Goal: Task Accomplishment & Management: Use online tool/utility

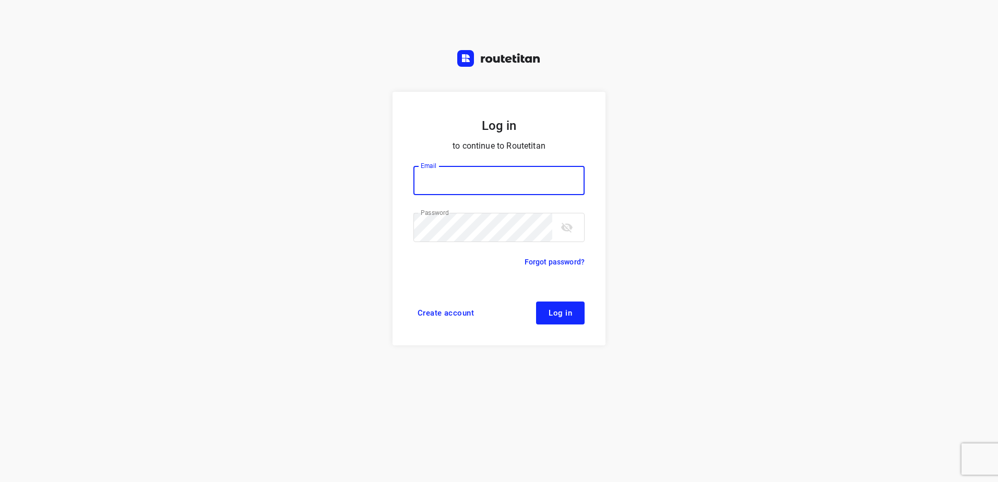
type input "horeca@kaddour.nl"
click at [573, 303] on button "Log in" at bounding box center [560, 313] width 49 height 23
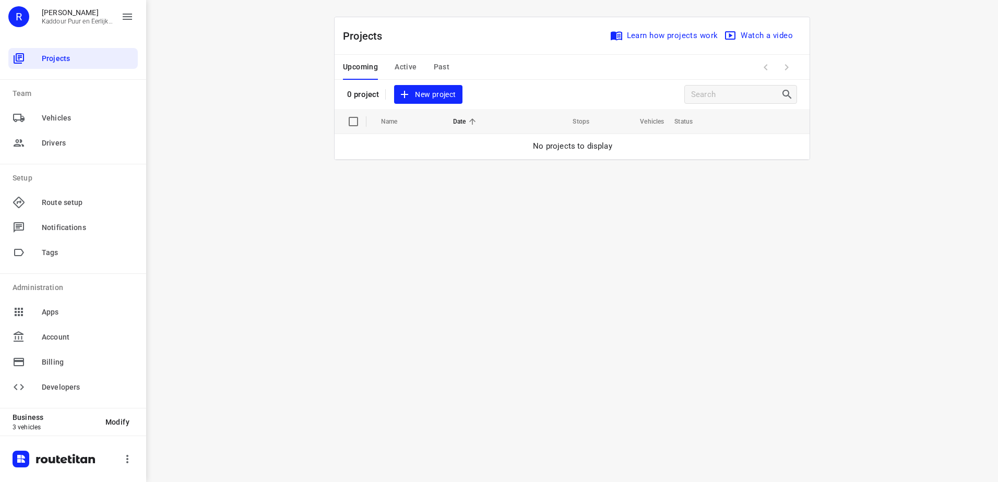
click at [437, 98] on span "New project" at bounding box center [427, 94] width 55 height 13
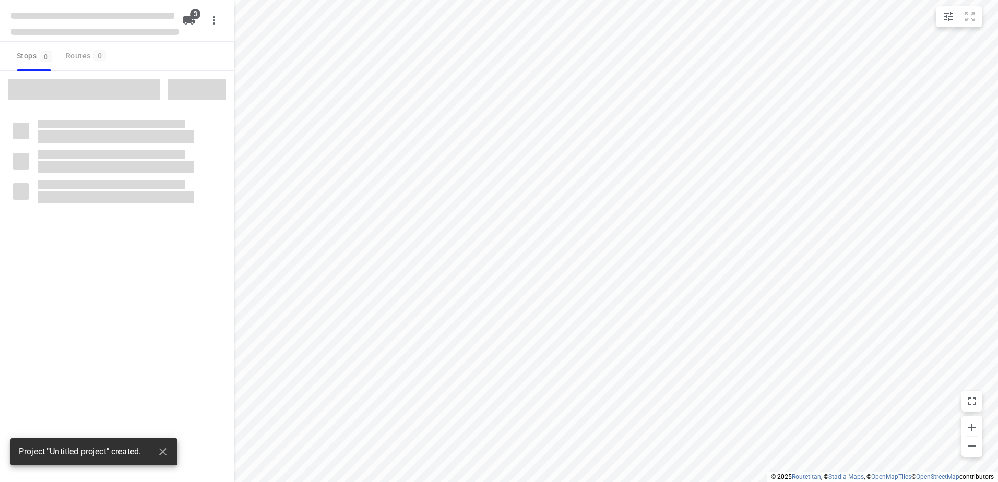
type input "distance"
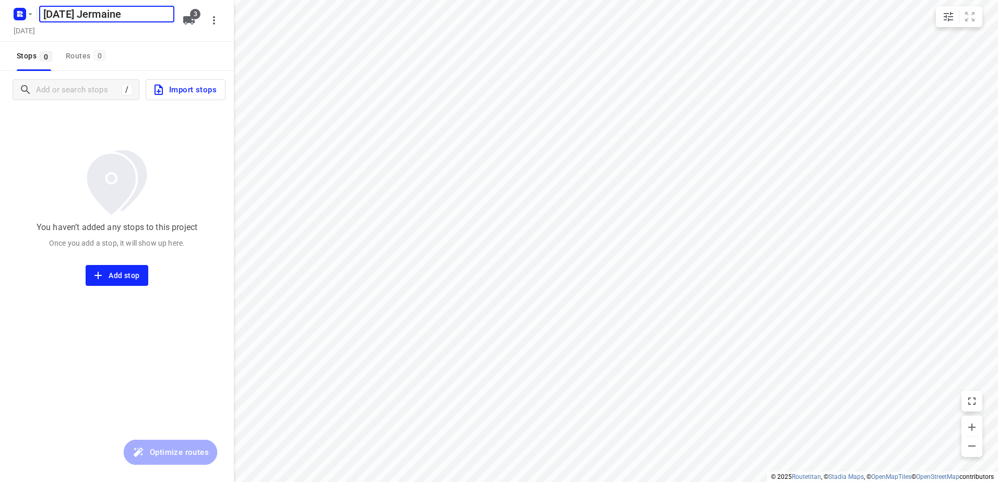
type input "[DATE] Jermaine"
click at [189, 88] on span "Import stops" at bounding box center [184, 90] width 64 height 14
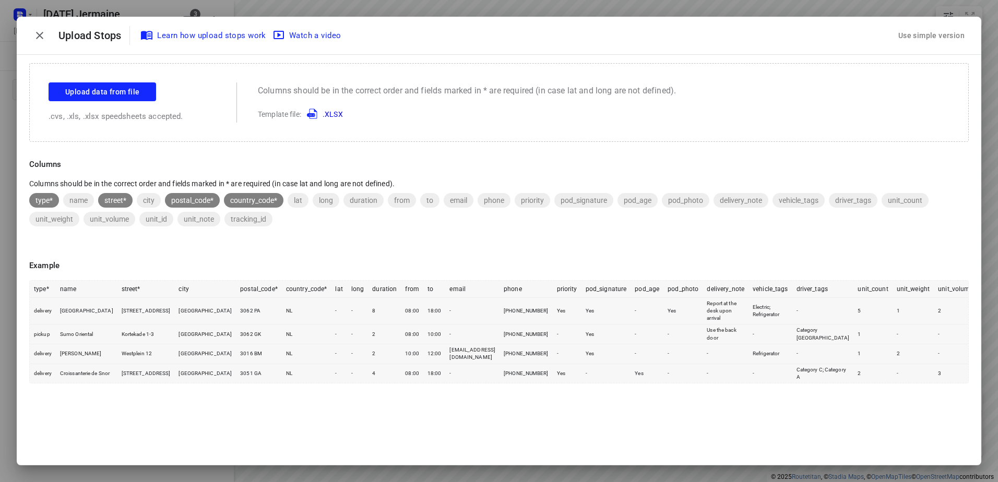
drag, startPoint x: 938, startPoint y: 34, endPoint x: 883, endPoint y: 54, distance: 58.3
click at [938, 35] on div "Use simple version" at bounding box center [931, 35] width 70 height 17
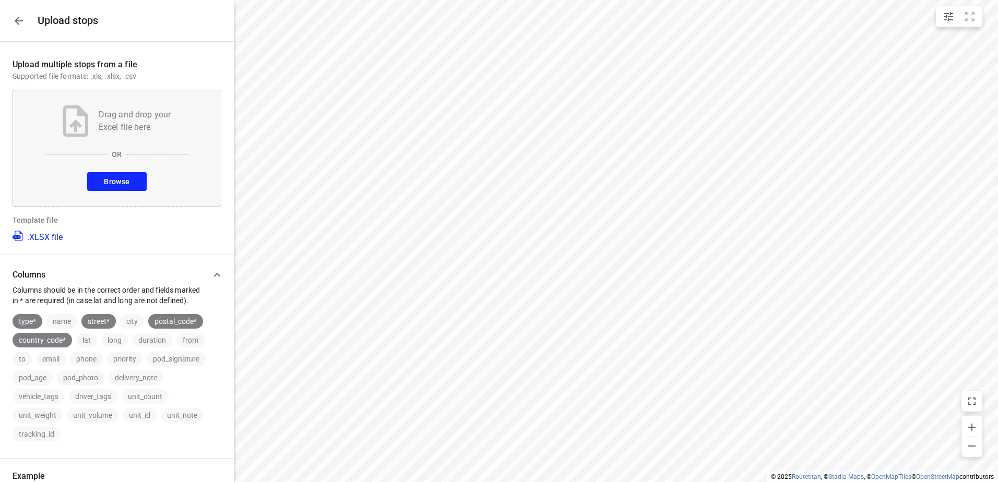
drag, startPoint x: 148, startPoint y: 169, endPoint x: 133, endPoint y: 176, distance: 16.8
click at [133, 176] on div "Drag and drop your Excel file here OR Browse" at bounding box center [117, 148] width 209 height 117
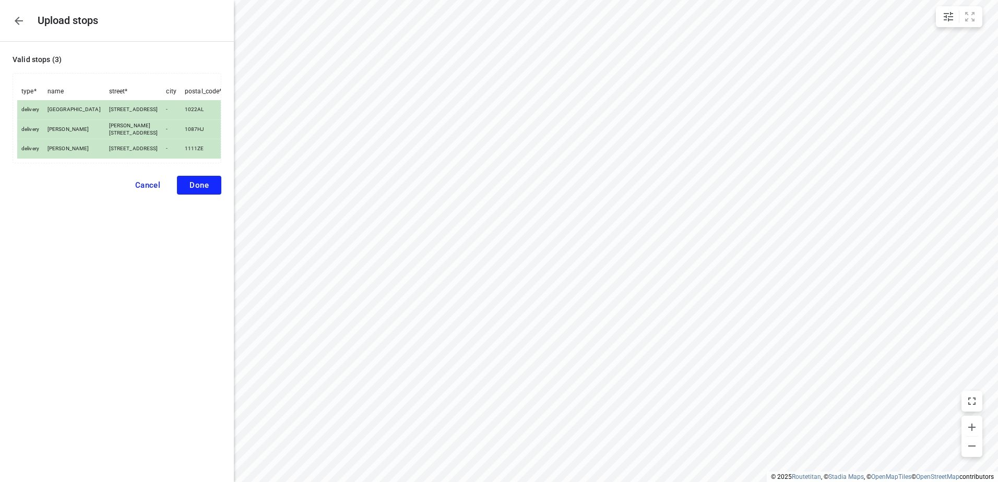
click at [202, 195] on button "Done" at bounding box center [199, 185] width 44 height 19
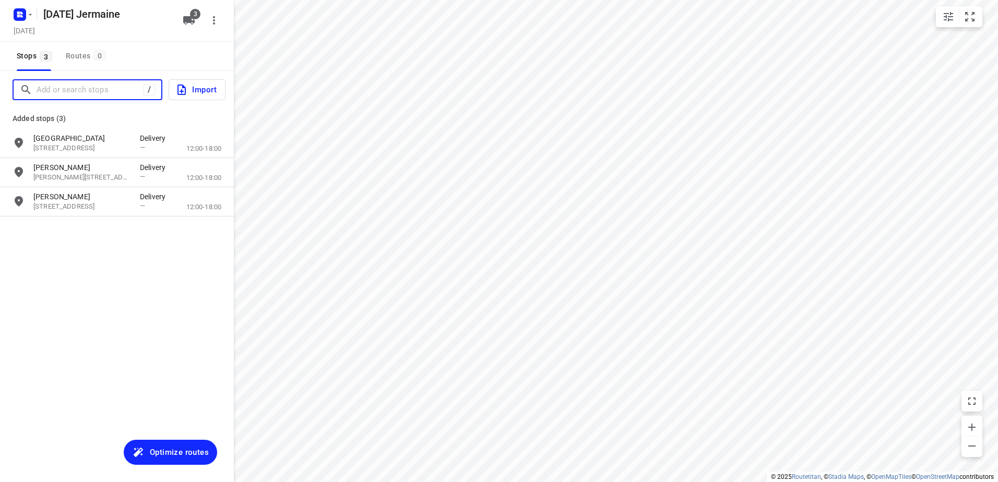
click at [113, 88] on input "Add or search stops" at bounding box center [90, 90] width 107 height 16
paste input "Krijn taconiskade"
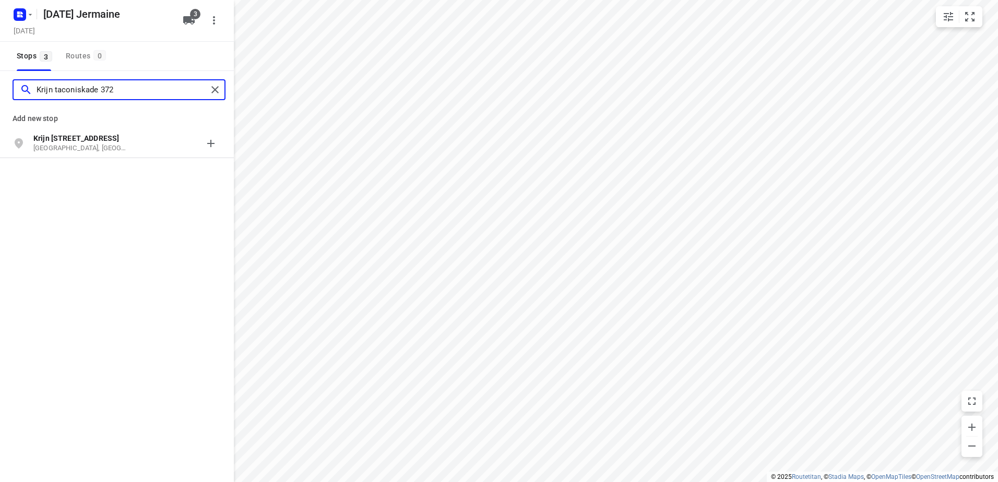
type input "Krijn taconiskade 372"
click at [128, 152] on p "[GEOGRAPHIC_DATA], [GEOGRAPHIC_DATA]" at bounding box center [81, 149] width 96 height 10
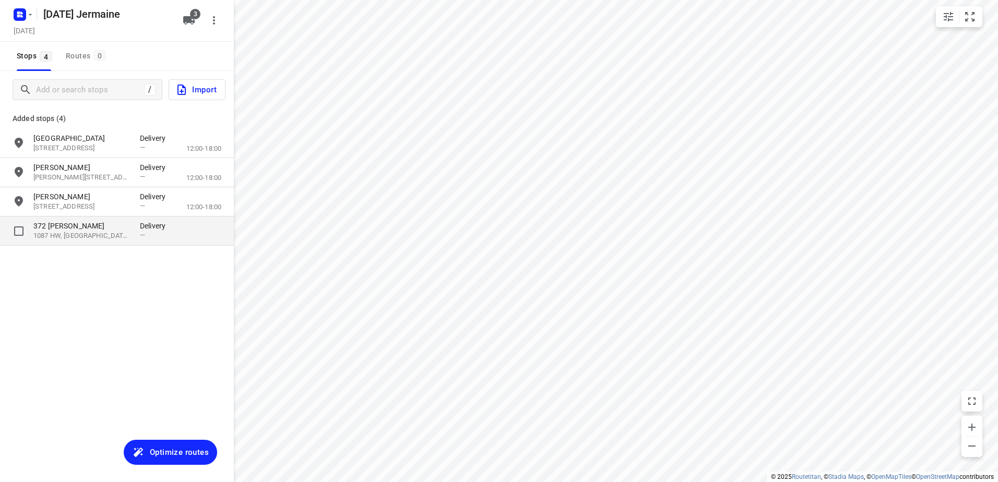
click at [128, 227] on p "372 [PERSON_NAME]" at bounding box center [81, 226] width 96 height 10
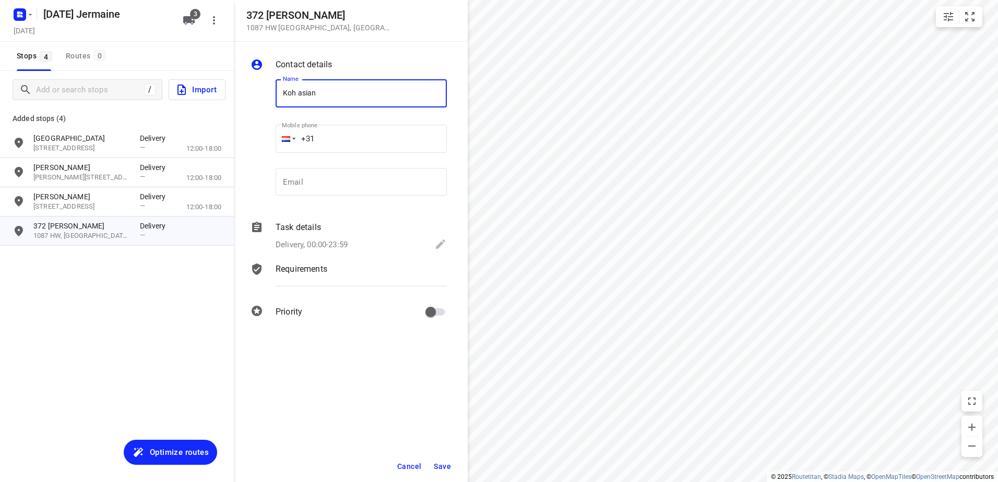
type input "Koh asian"
click at [437, 463] on span "Save" at bounding box center [442, 466] width 17 height 8
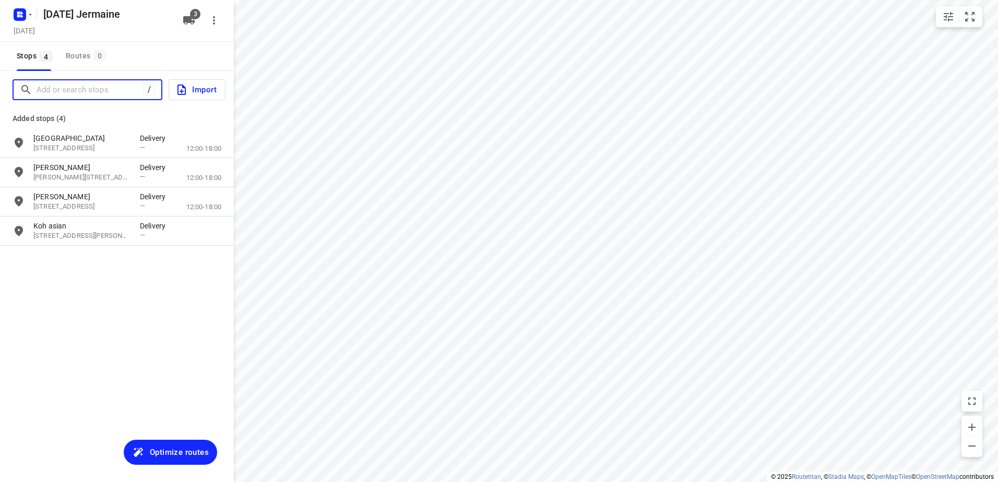
click at [75, 90] on input "Add or search stops" at bounding box center [90, 90] width 107 height 16
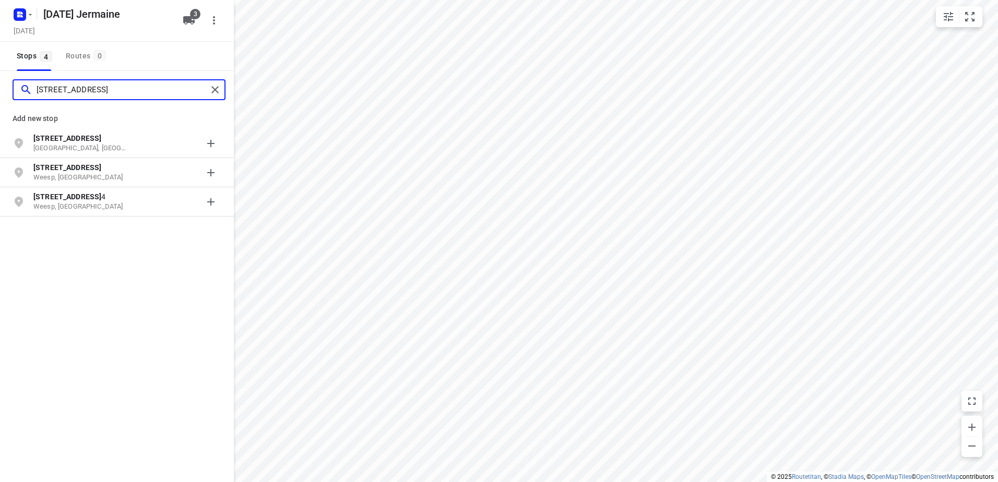
type input "[STREET_ADDRESS]"
click at [101, 144] on p "[GEOGRAPHIC_DATA], [GEOGRAPHIC_DATA]" at bounding box center [81, 149] width 96 height 10
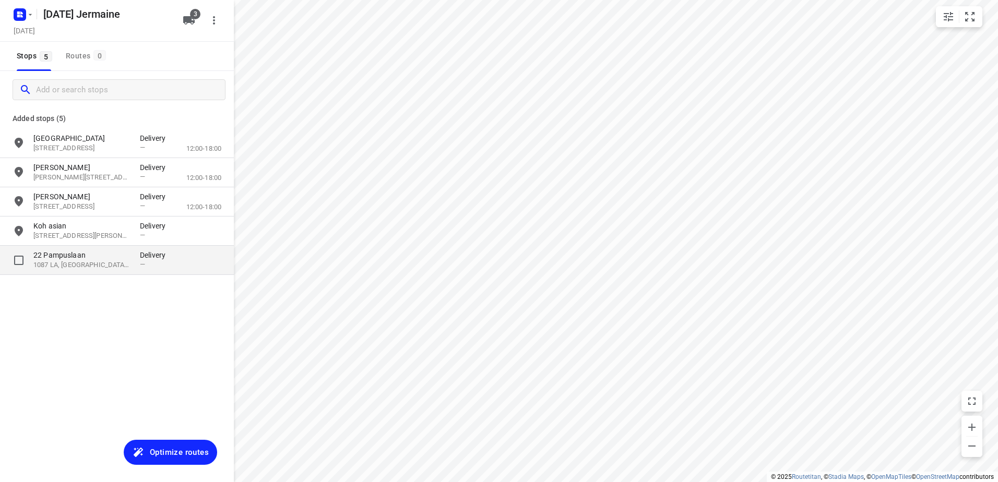
click at [103, 265] on p "1087 LA, [GEOGRAPHIC_DATA], [GEOGRAPHIC_DATA]" at bounding box center [81, 265] width 96 height 10
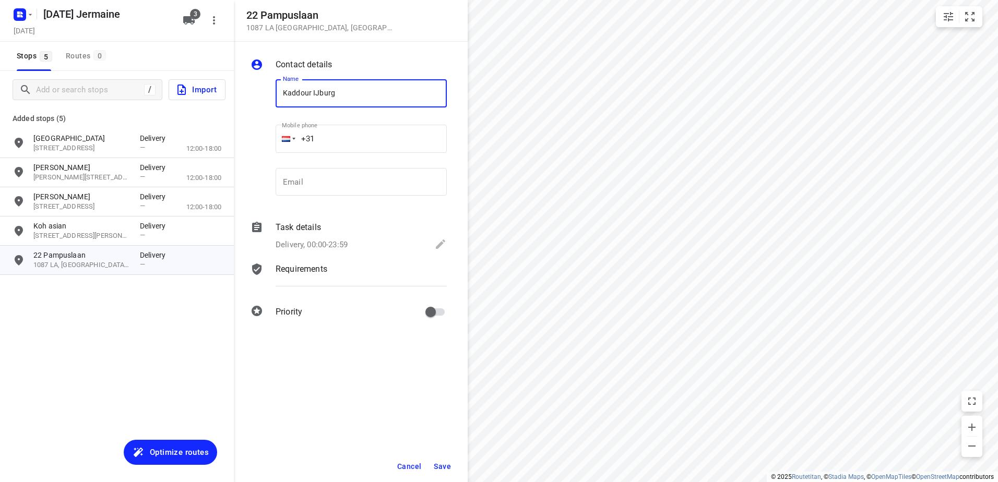
type input "Kaddour IJburg"
click at [444, 467] on span "Save" at bounding box center [442, 466] width 17 height 8
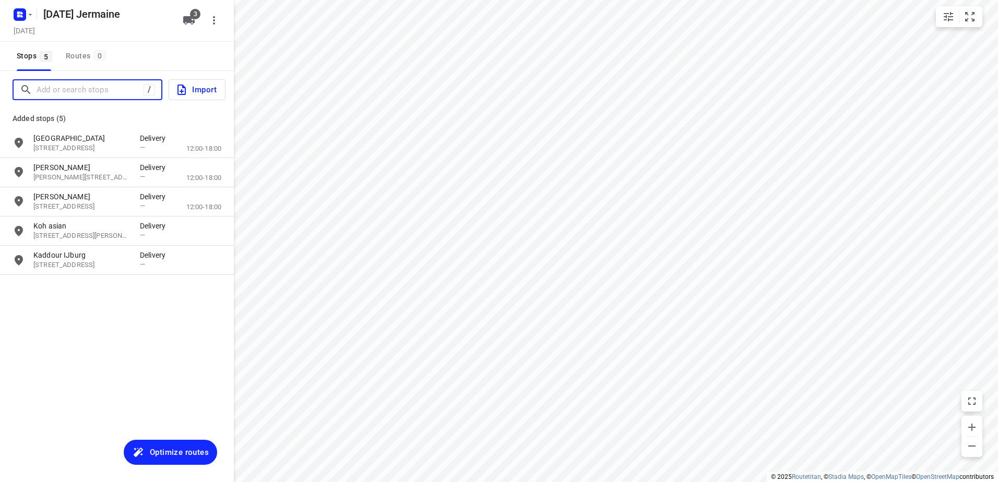
click at [123, 91] on input "Add or search stops" at bounding box center [90, 90] width 107 height 16
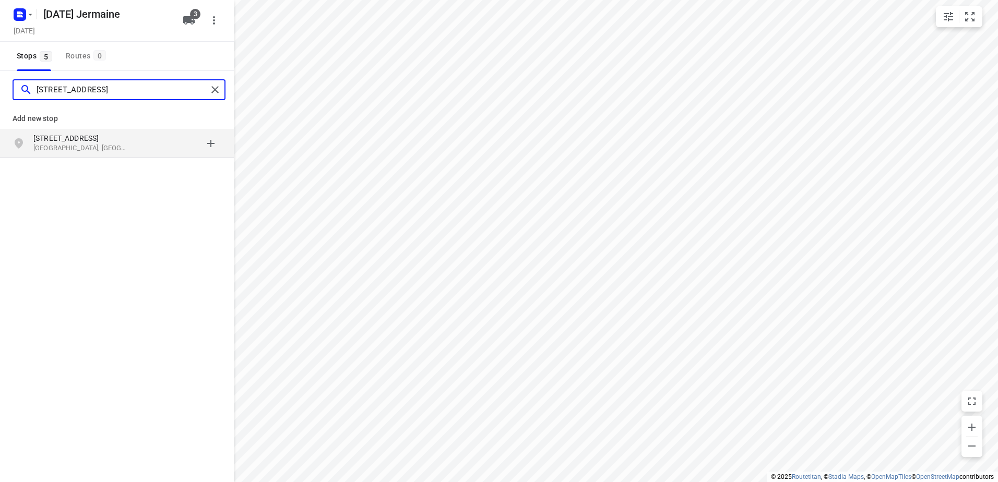
type input "[STREET_ADDRESS]"
click at [120, 141] on p "[STREET_ADDRESS]" at bounding box center [81, 138] width 96 height 10
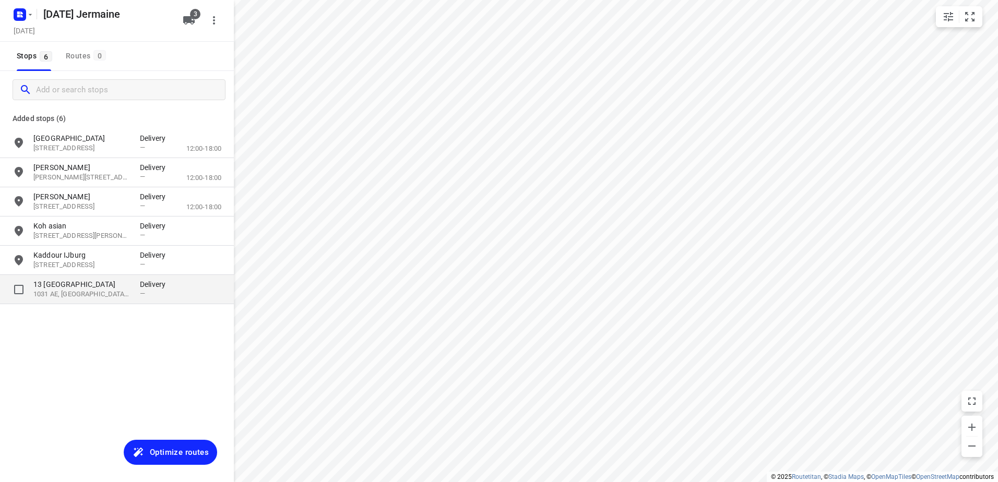
click at [94, 283] on p "13 [GEOGRAPHIC_DATA]" at bounding box center [81, 284] width 96 height 10
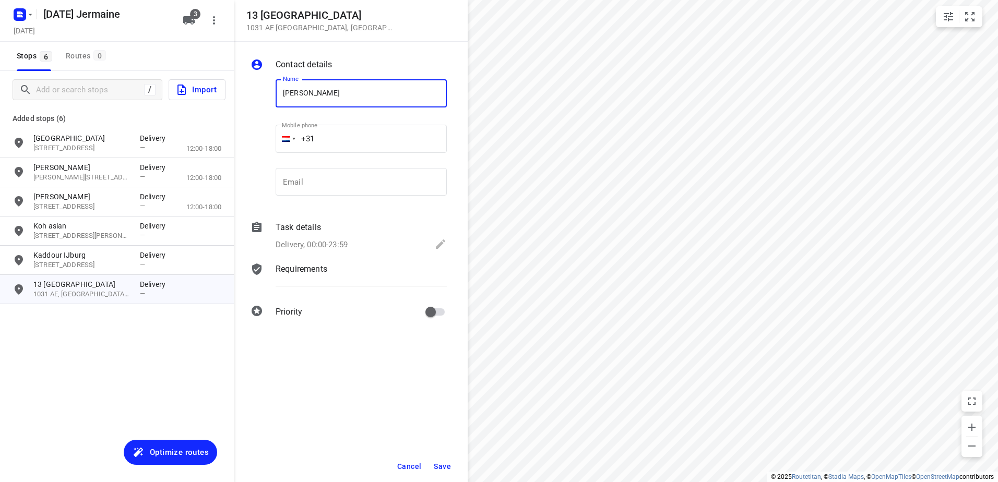
type input "[PERSON_NAME]"
click at [444, 468] on span "Save" at bounding box center [442, 466] width 17 height 8
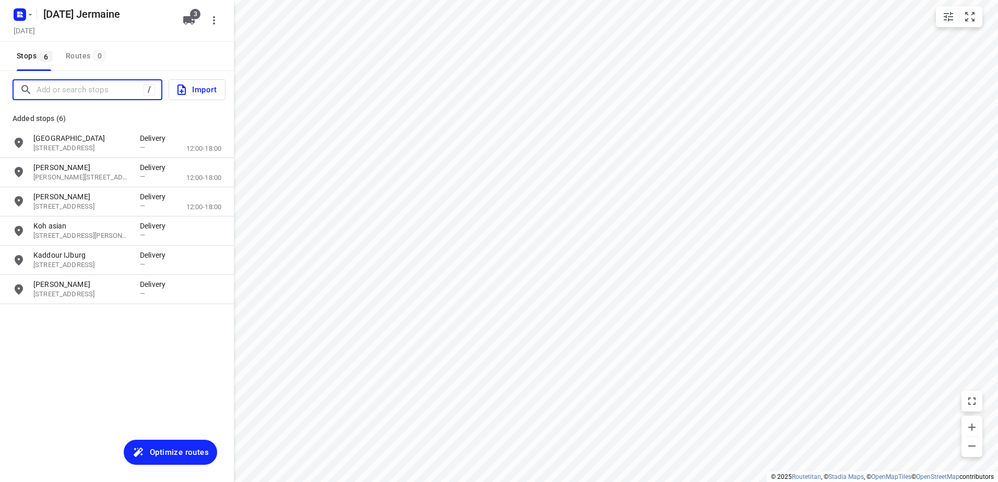
click at [82, 89] on input "Add or search stops" at bounding box center [90, 90] width 107 height 16
click at [82, 89] on input "Add or search stops" at bounding box center [131, 90] width 188 height 16
paste input "Stationsplein"
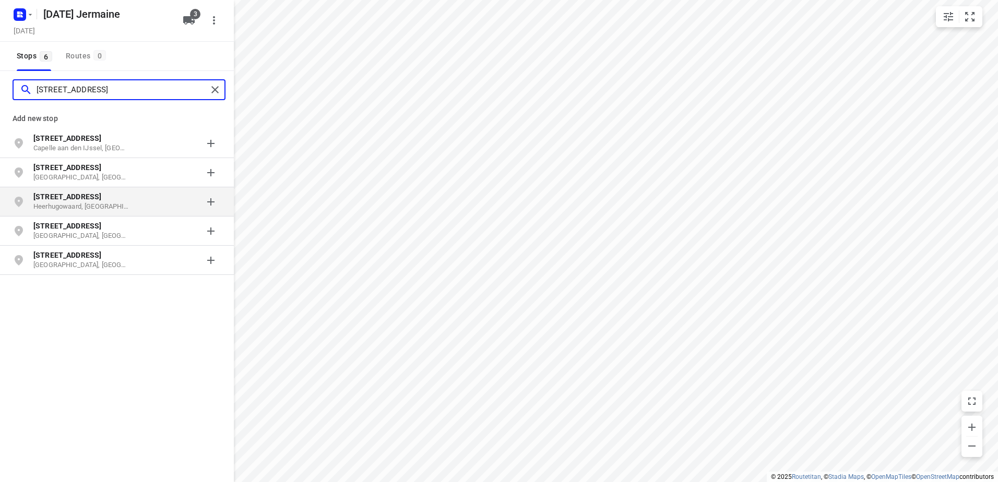
type input "[STREET_ADDRESS]"
click at [130, 206] on div "[STREET_ADDRESS]" at bounding box center [86, 202] width 106 height 21
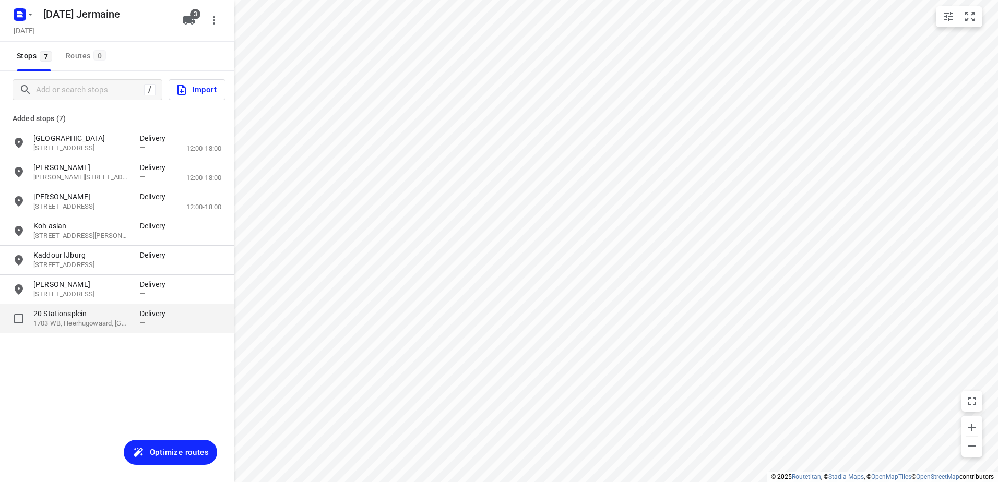
click at [114, 317] on p "20 Stationsplein" at bounding box center [81, 313] width 96 height 10
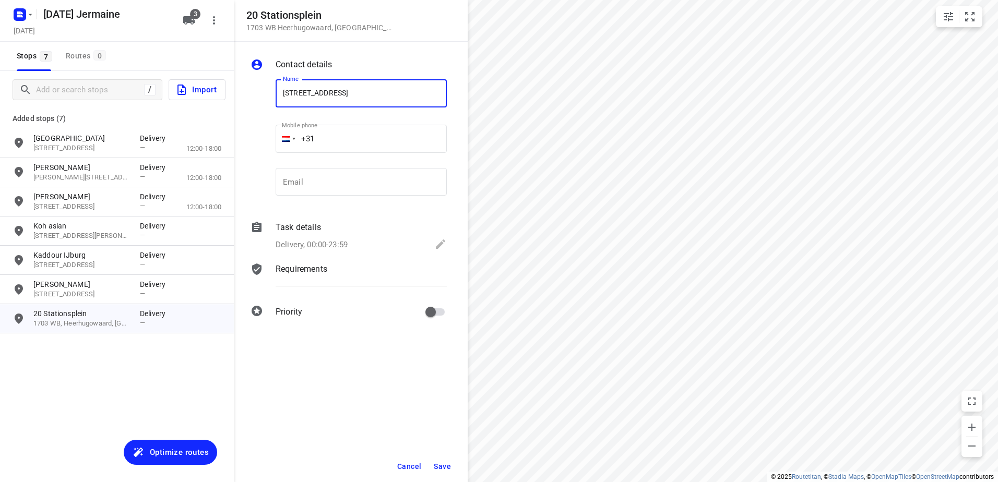
drag, startPoint x: 358, startPoint y: 88, endPoint x: 221, endPoint y: 121, distance: 140.7
click at [222, 121] on div "20 Stationsplein [STREET_ADDRESS] Contact details Name Stationsplein 20 Name Mo…" at bounding box center [117, 241] width 234 height 482
type input "Foodiez heerhugowaard"
click at [441, 469] on span "Save" at bounding box center [442, 466] width 17 height 8
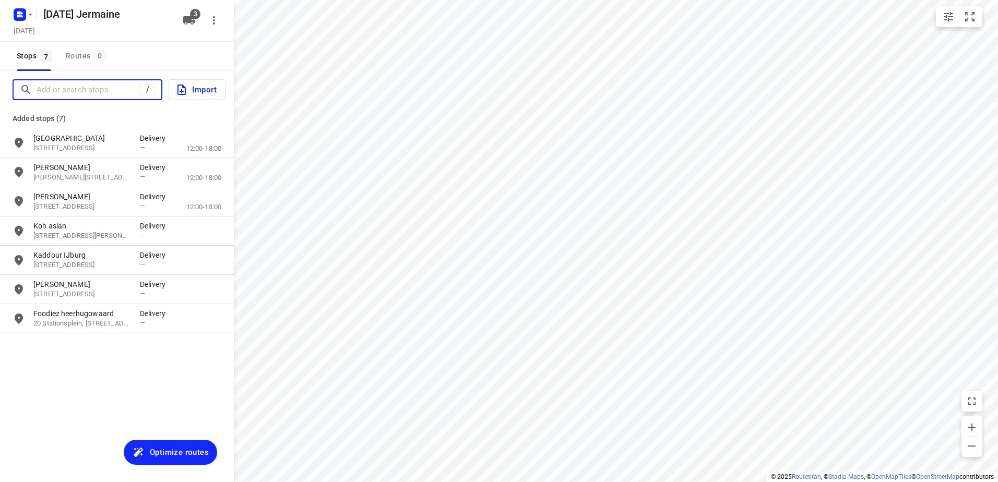
click at [65, 90] on input "Add or search stops" at bounding box center [89, 90] width 104 height 16
paste input "[GEOGRAPHIC_DATA]"
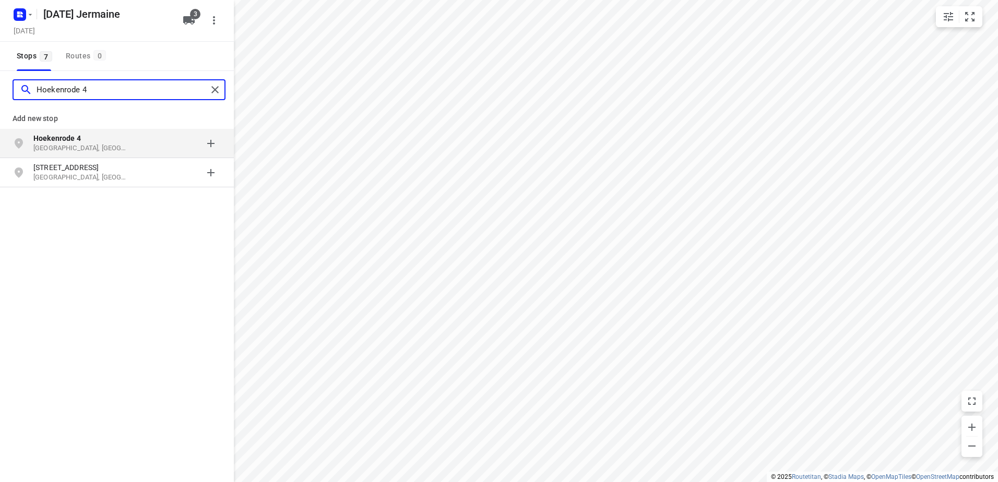
type input "Hoekenrode 4"
click at [98, 141] on p "Hoekenrode 4" at bounding box center [81, 138] width 96 height 10
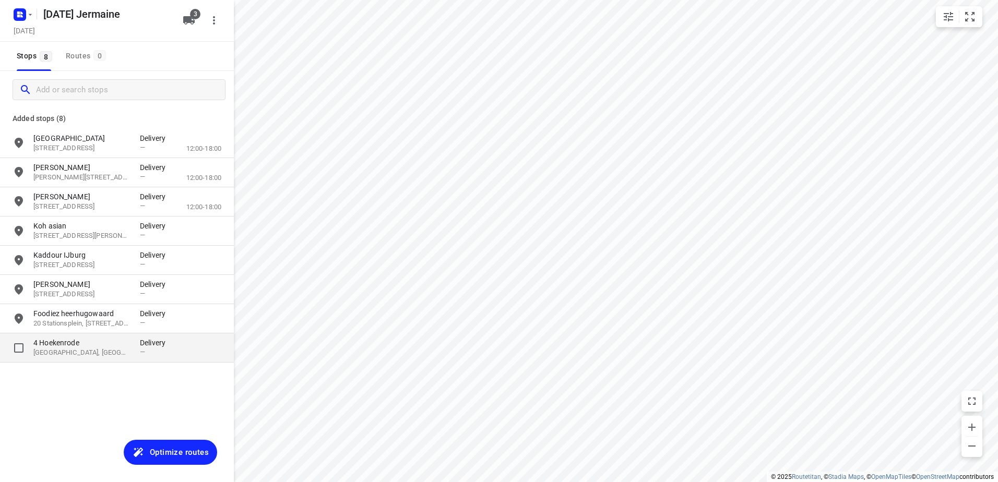
click at [102, 340] on p "4 Hoekenrode" at bounding box center [81, 343] width 96 height 10
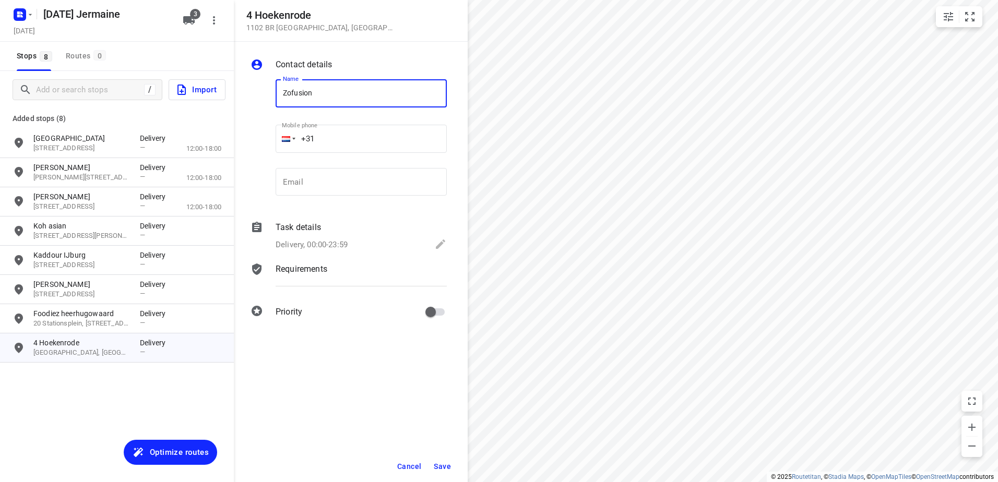
type input "Zofusion"
click at [435, 467] on span "Save" at bounding box center [442, 466] width 17 height 8
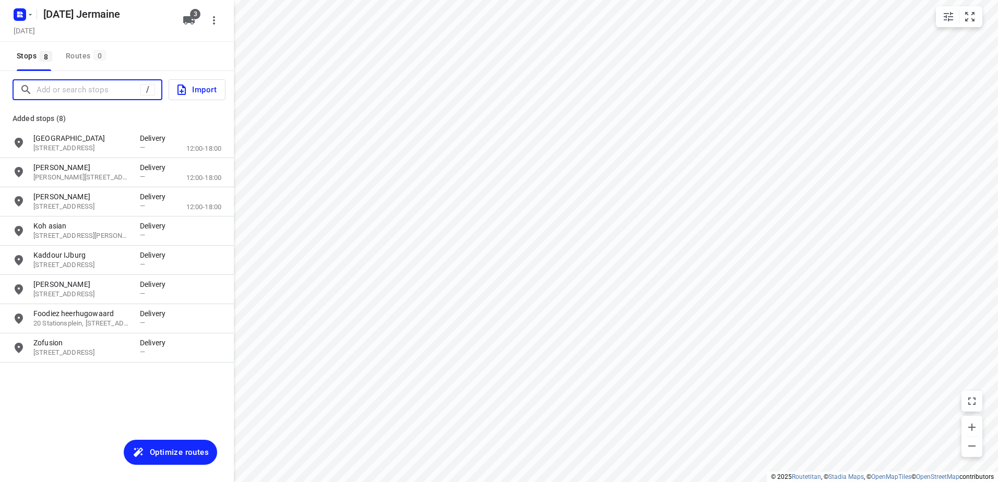
click at [96, 86] on input "Add or search stops" at bounding box center [89, 90] width 104 height 16
paste input "[PERSON_NAME]"
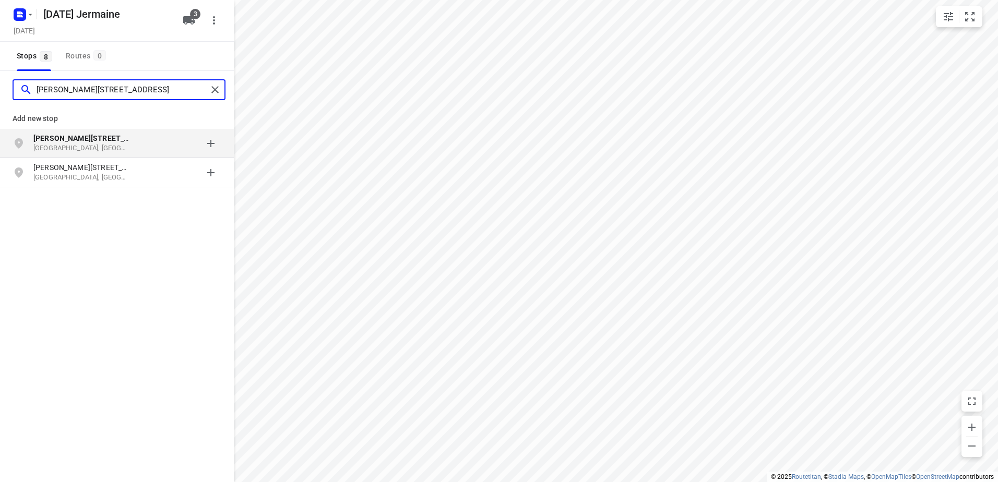
type input "[PERSON_NAME][STREET_ADDRESS]"
click at [121, 147] on p "[GEOGRAPHIC_DATA], [GEOGRAPHIC_DATA]" at bounding box center [81, 149] width 96 height 10
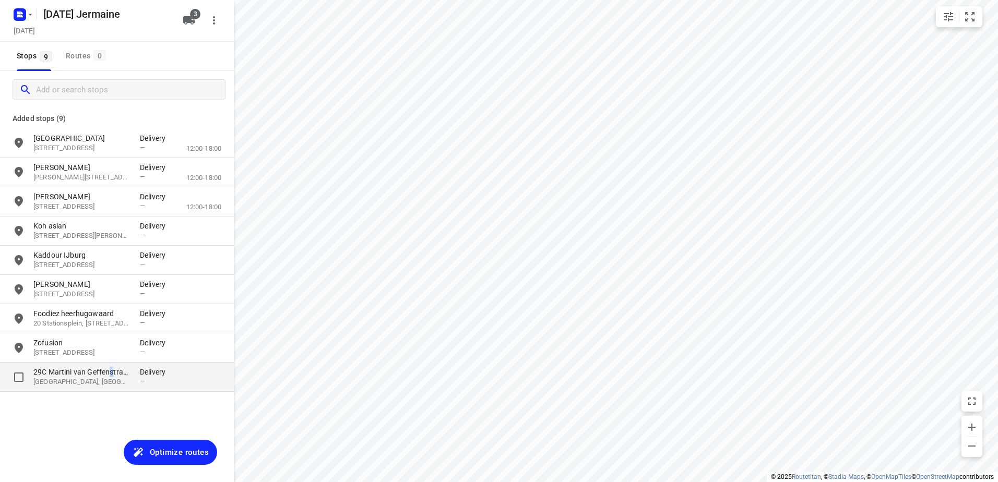
click at [112, 375] on p "29C Martini van Geffenstraat" at bounding box center [81, 372] width 96 height 10
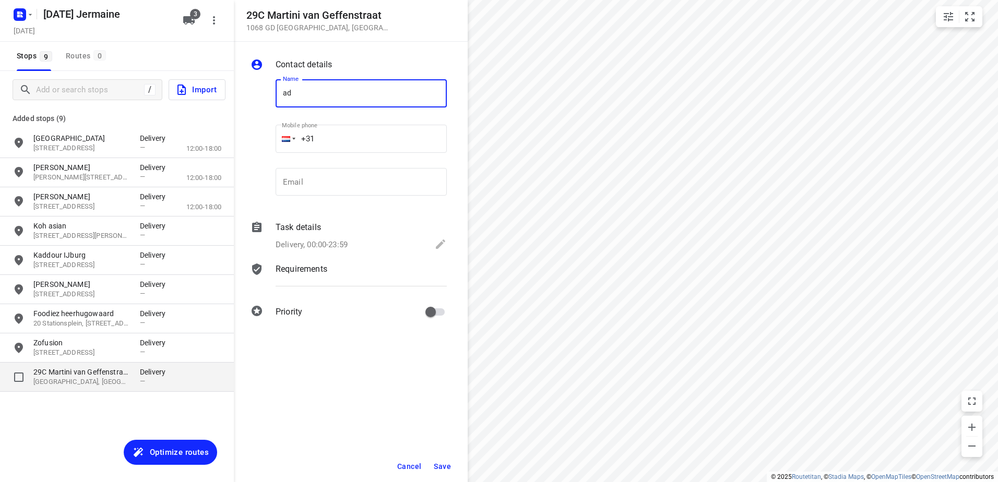
type input "a"
type input "[PERSON_NAME]"
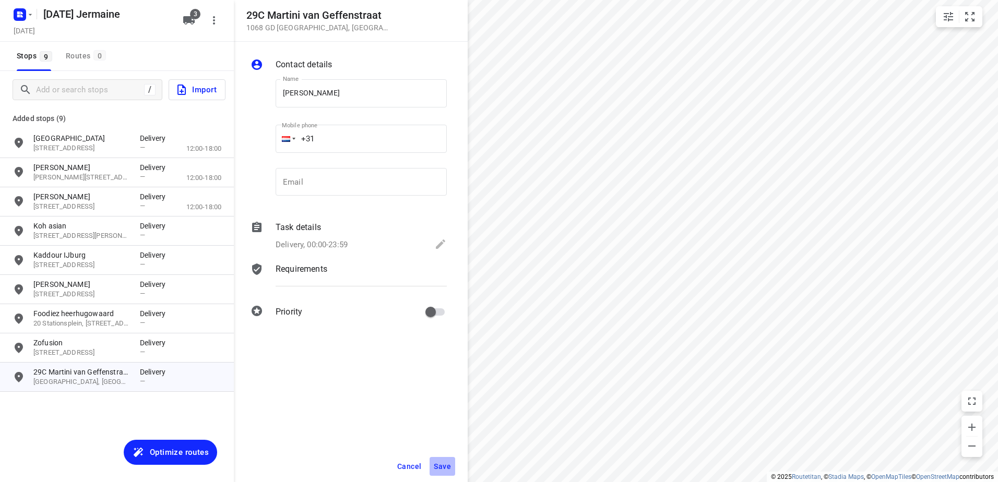
click at [444, 464] on span "Save" at bounding box center [442, 466] width 17 height 8
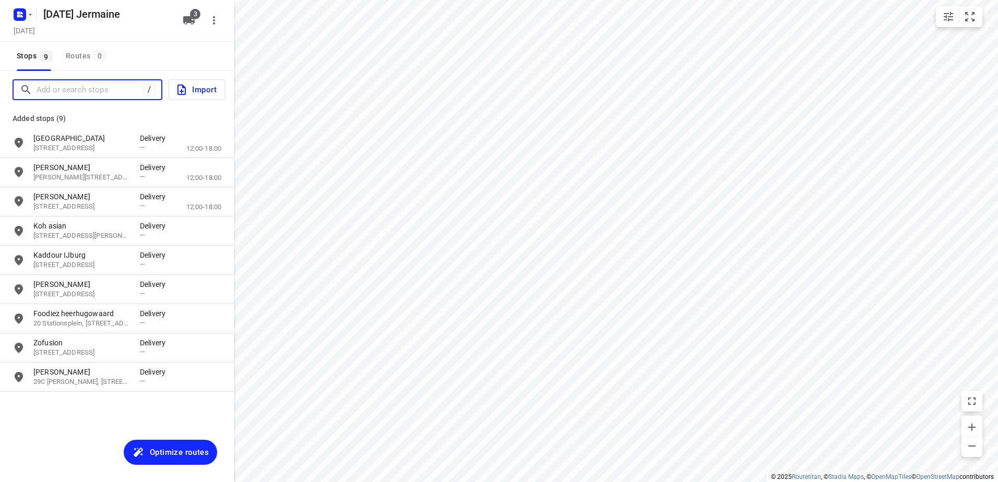
click at [85, 91] on input "Add or search stops" at bounding box center [90, 90] width 107 height 16
paste input "Saenredamstraat"
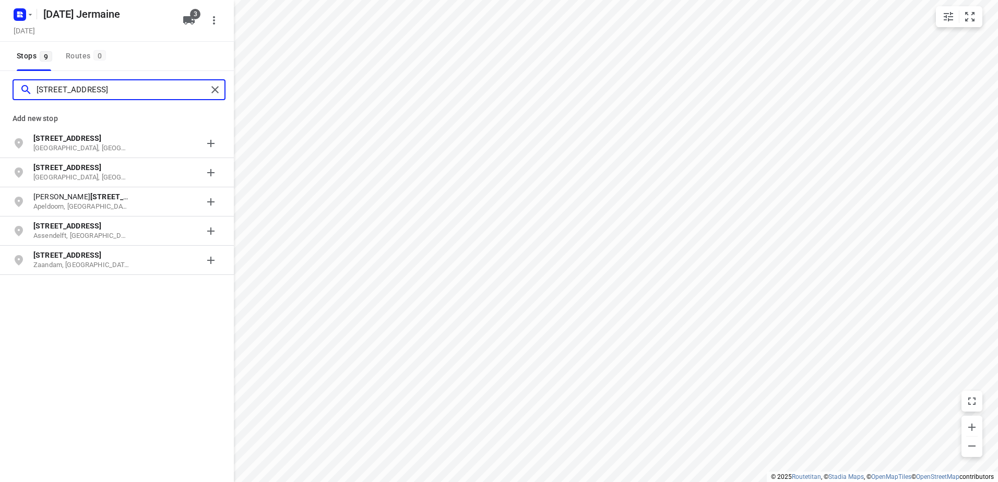
type input "[STREET_ADDRESS]"
click at [132, 149] on div "[STREET_ADDRESS]" at bounding box center [86, 143] width 106 height 21
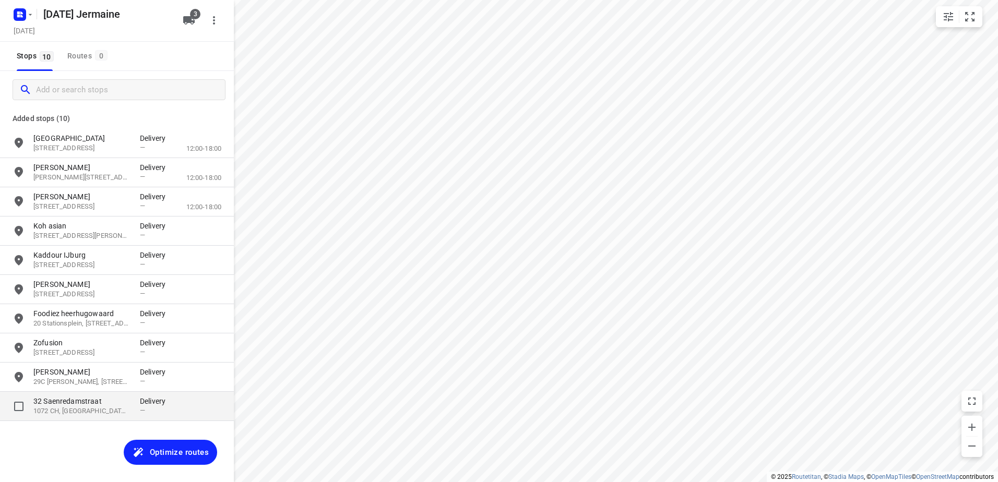
click at [92, 404] on p "32 Saenredamstraat" at bounding box center [81, 401] width 96 height 10
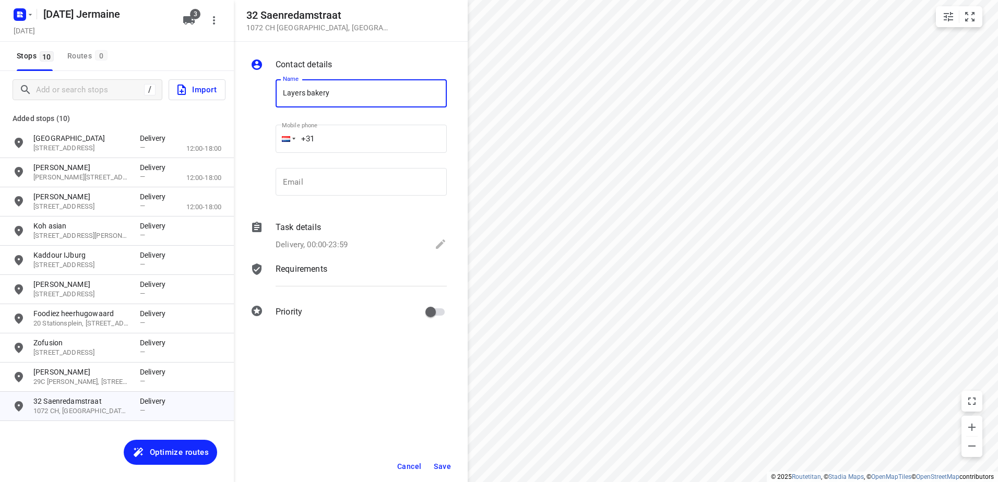
type input "Layers bakery"
click at [440, 463] on span "Save" at bounding box center [442, 466] width 17 height 8
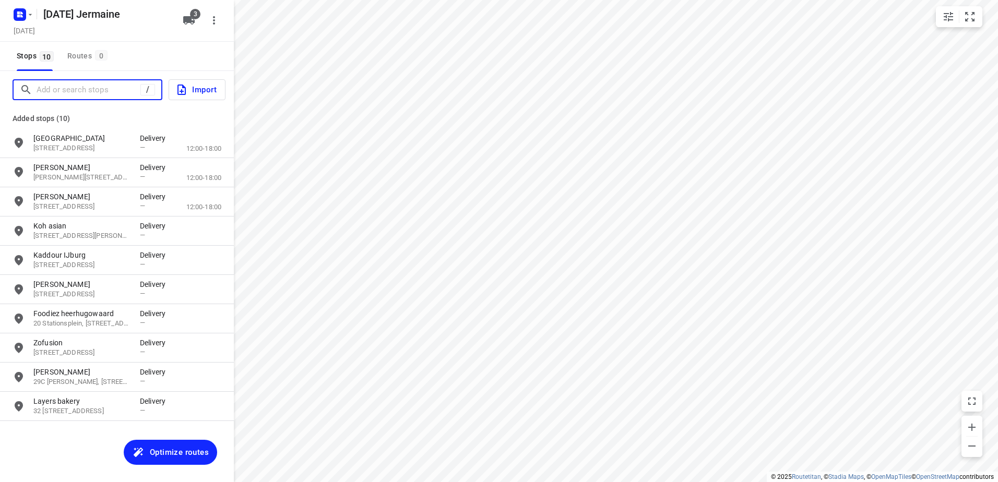
click at [86, 92] on input "Add or search stops" at bounding box center [89, 90] width 104 height 16
paste input "Amstelveenseweg"
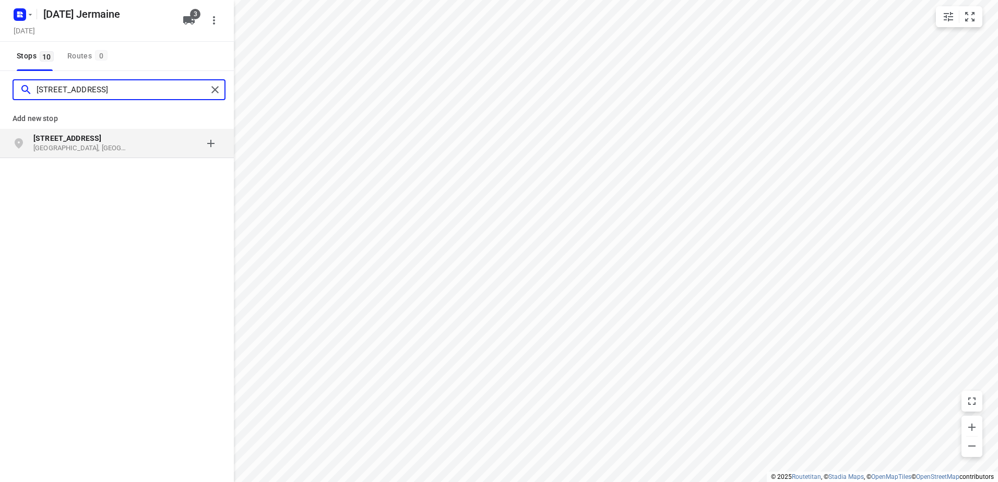
type input "[STREET_ADDRESS]"
click at [135, 144] on div "[STREET_ADDRESS]" at bounding box center [86, 143] width 106 height 21
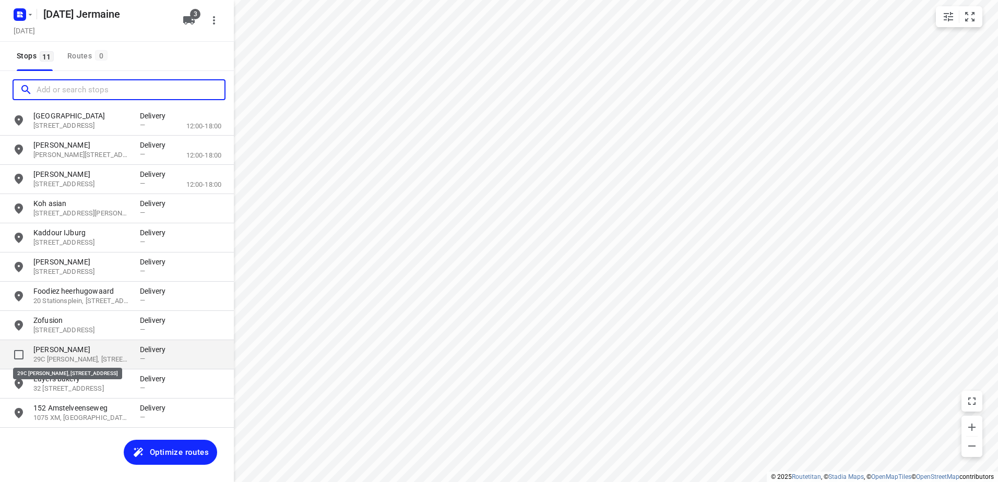
scroll to position [28, 0]
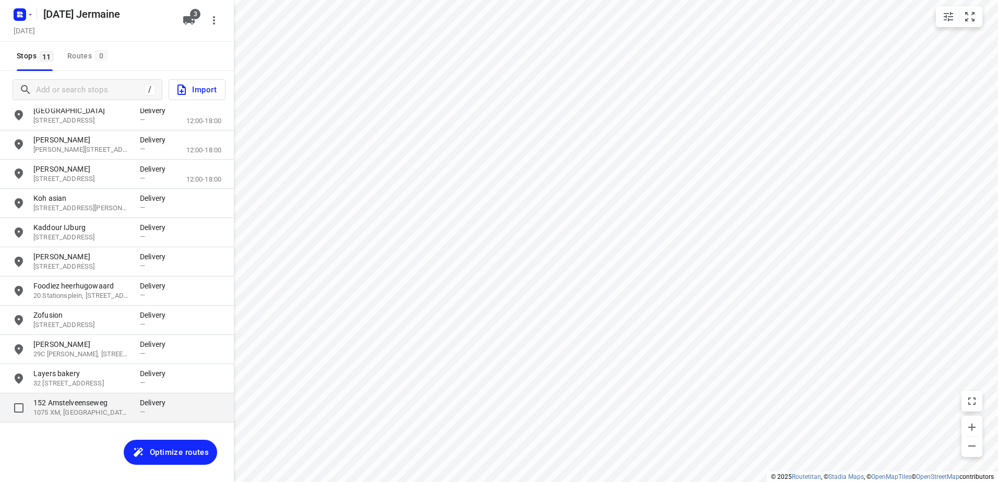
click at [76, 406] on p "152 Amstelveenseweg" at bounding box center [81, 403] width 96 height 10
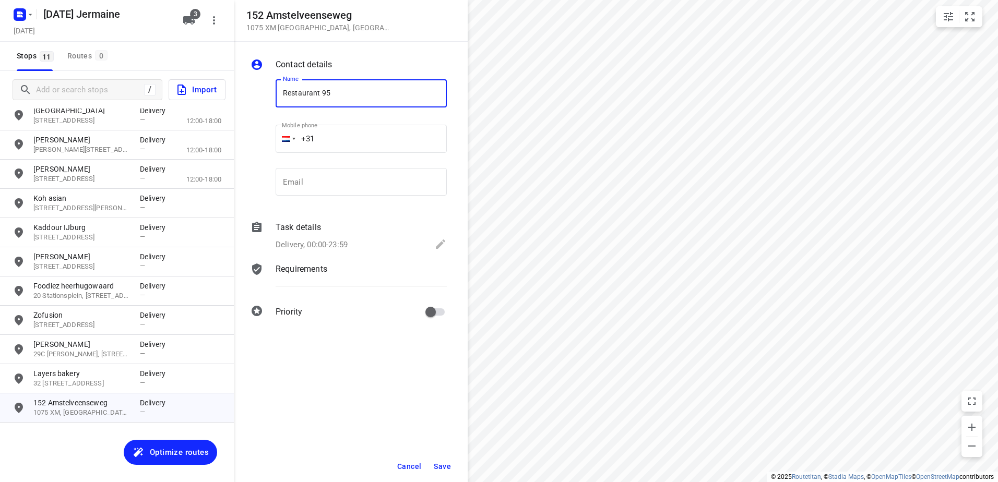
type input "Restaurant 95"
click at [439, 468] on span "Save" at bounding box center [442, 466] width 17 height 8
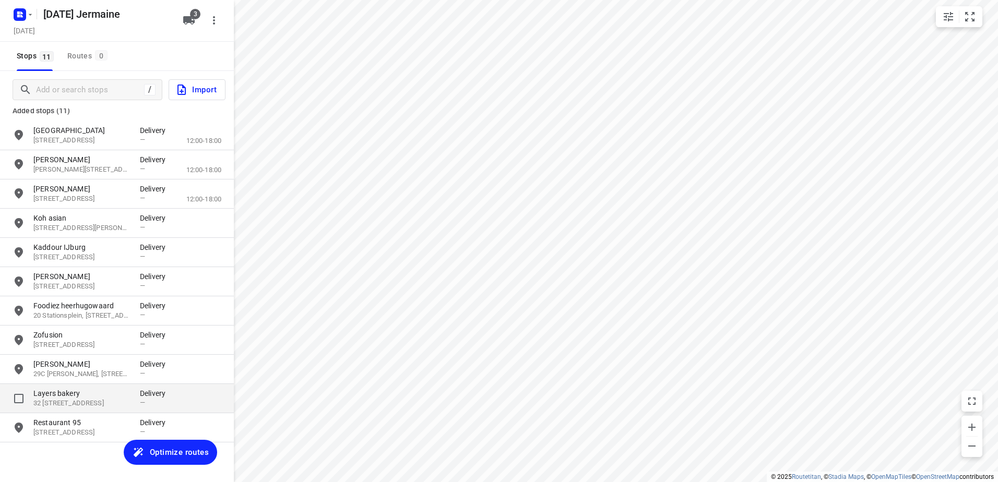
scroll to position [0, 0]
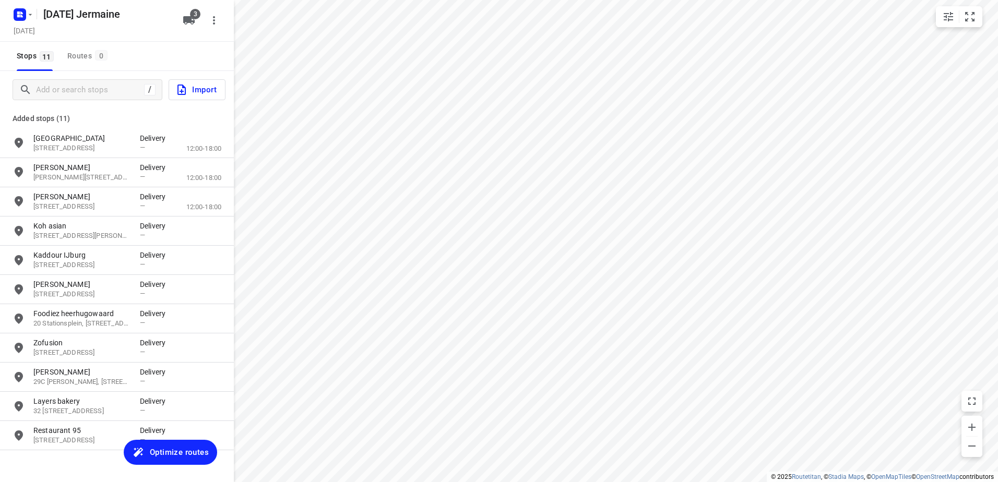
click at [159, 449] on span "Optimize routes" at bounding box center [179, 453] width 59 height 14
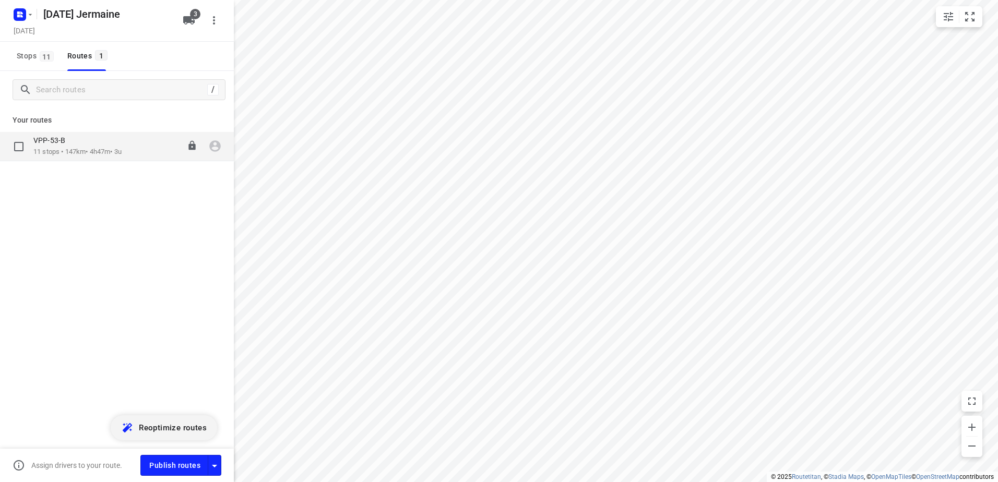
click at [136, 146] on div "VPP-53-B 11 stops • 147km • 4h47m • 3u 10:30-15:17" at bounding box center [133, 146] width 200 height 21
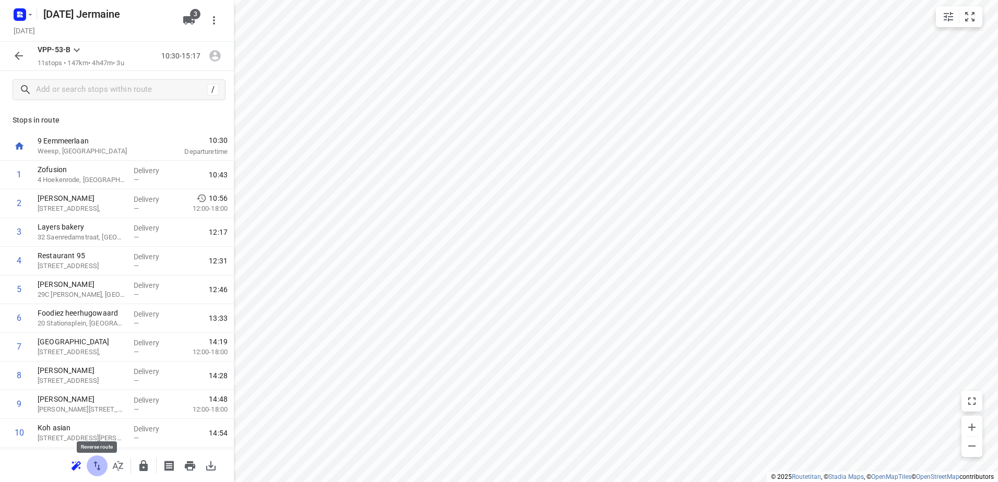
click at [101, 466] on icon "button" at bounding box center [97, 466] width 13 height 13
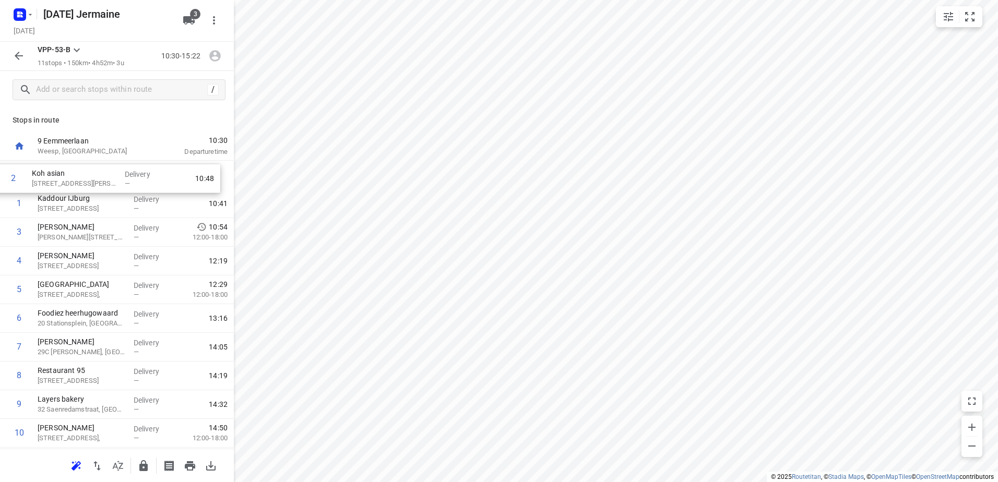
drag, startPoint x: 106, startPoint y: 206, endPoint x: 100, endPoint y: 176, distance: 30.8
click at [100, 176] on div "1 [GEOGRAPHIC_DATA] 22 Pampuslaan, [GEOGRAPHIC_DATA] Delivery — 10:41 2 Koh asi…" at bounding box center [117, 319] width 234 height 316
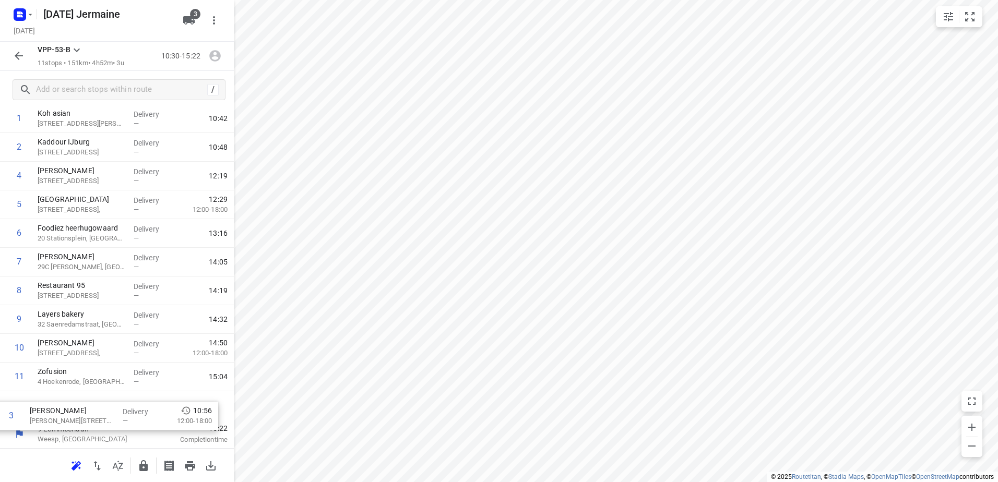
scroll to position [56, 0]
drag, startPoint x: 116, startPoint y: 231, endPoint x: 113, endPoint y: 418, distance: 186.4
click at [113, 418] on div "1 Koh asian 372 [PERSON_NAME], [GEOGRAPHIC_DATA] Delivery — 10:42 2 [GEOGRAPHIC…" at bounding box center [117, 262] width 234 height 316
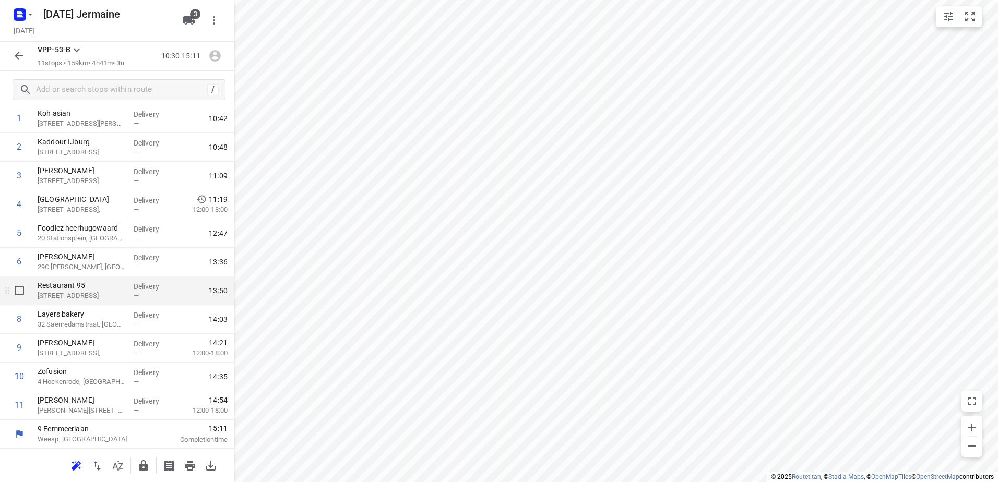
click at [120, 288] on p "Restaurant 95" at bounding box center [82, 285] width 88 height 10
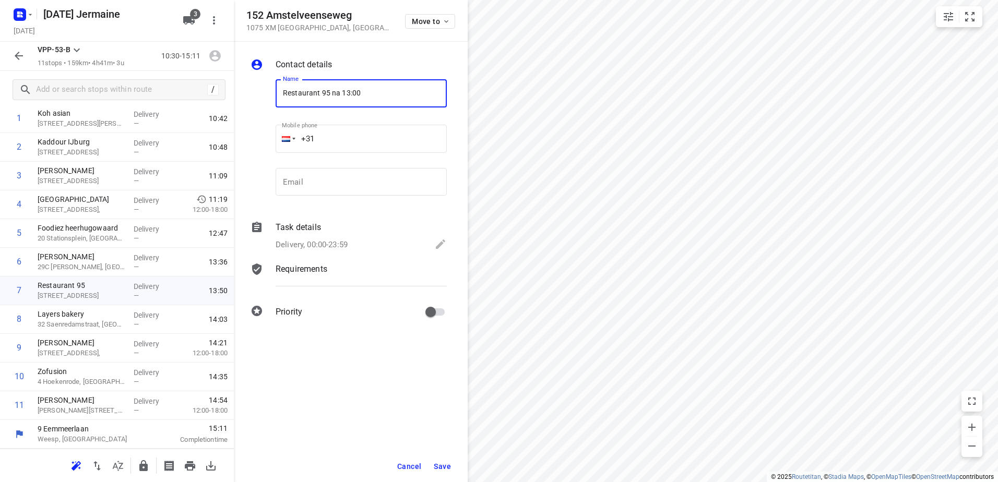
type input "Restaurant 95 na 13:00"
click at [441, 466] on span "Save" at bounding box center [442, 466] width 17 height 8
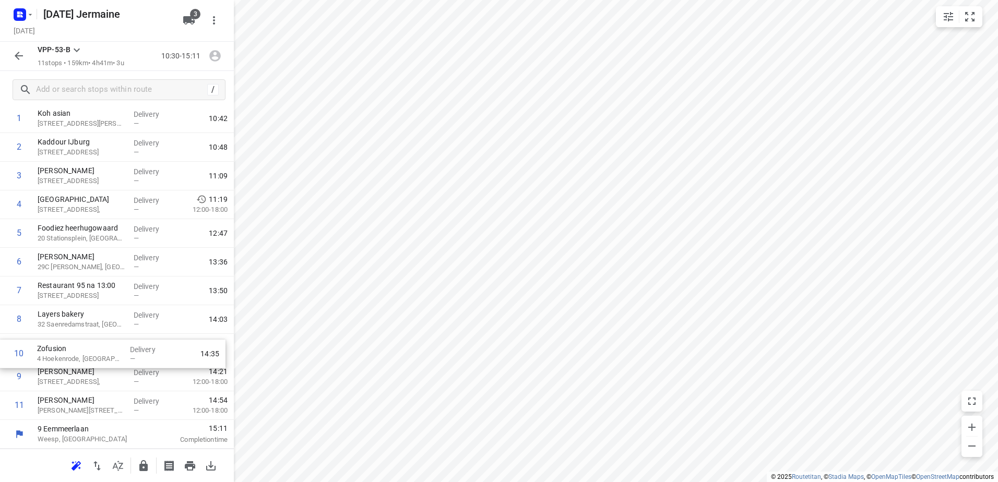
drag, startPoint x: 137, startPoint y: 376, endPoint x: 137, endPoint y: 349, distance: 26.6
click at [137, 349] on div "1 Koh asian 372 [PERSON_NAME], [GEOGRAPHIC_DATA] Delivery — 10:42 2 [GEOGRAPHIC…" at bounding box center [117, 262] width 234 height 316
click at [22, 349] on input "checkbox" at bounding box center [19, 348] width 21 height 21
checkbox input "true"
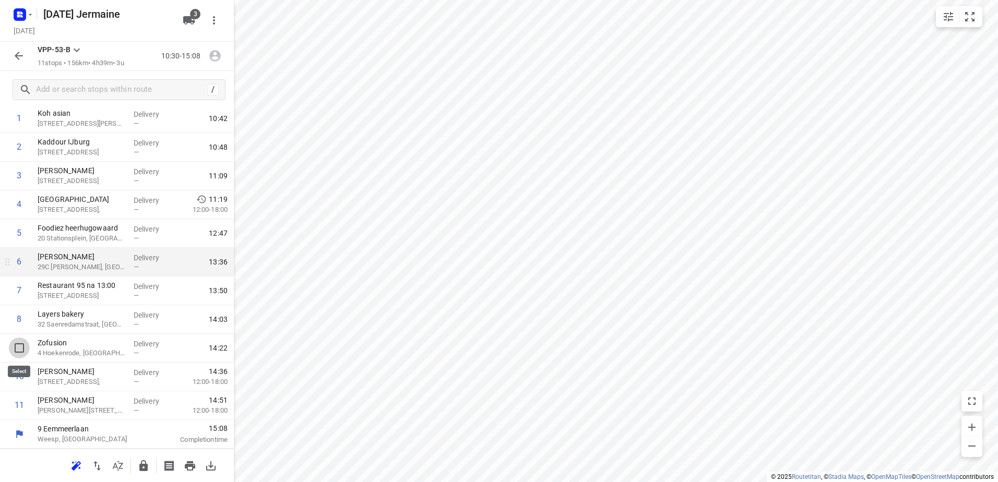
scroll to position [52, 0]
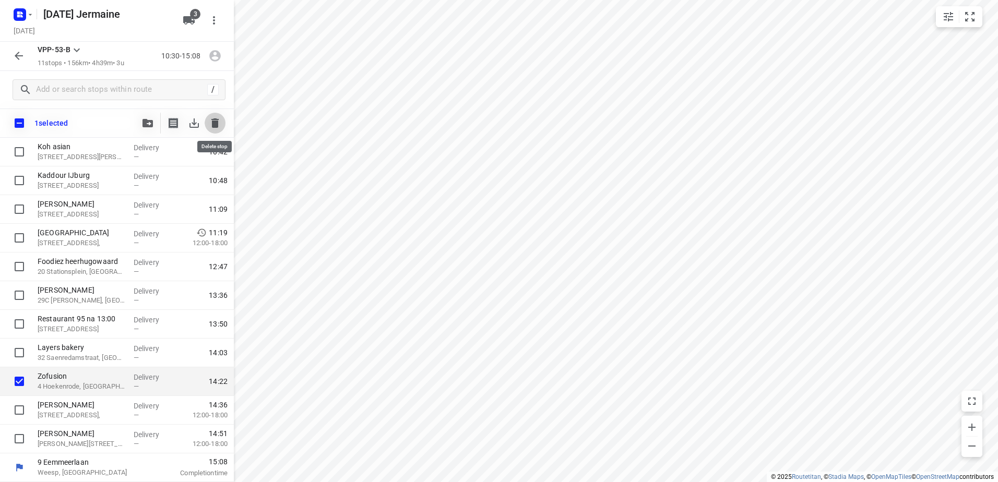
click at [219, 130] on button "button" at bounding box center [215, 123] width 21 height 21
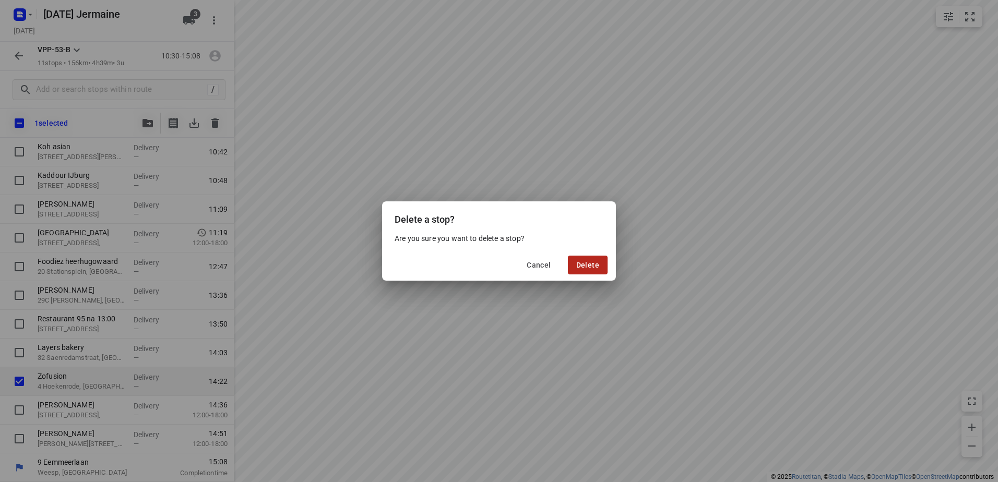
click at [594, 260] on button "Delete" at bounding box center [588, 265] width 40 height 19
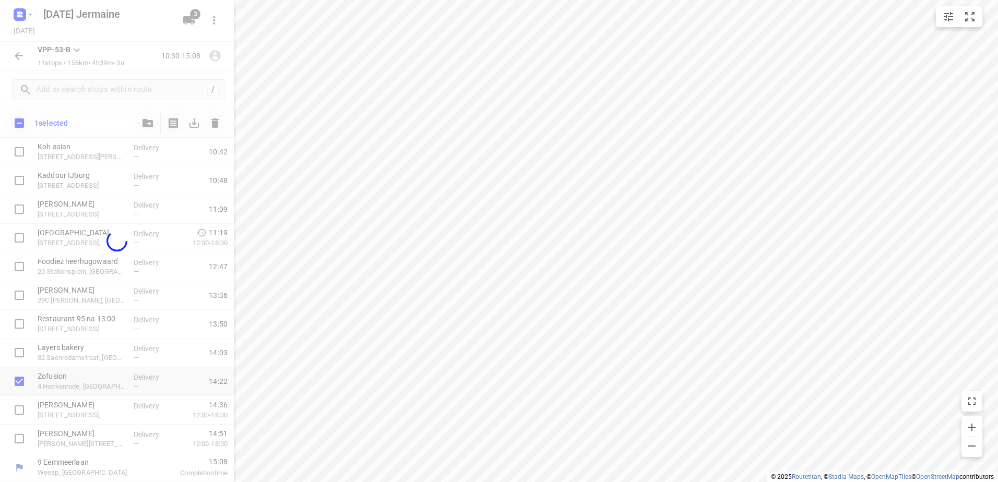
scroll to position [28, 0]
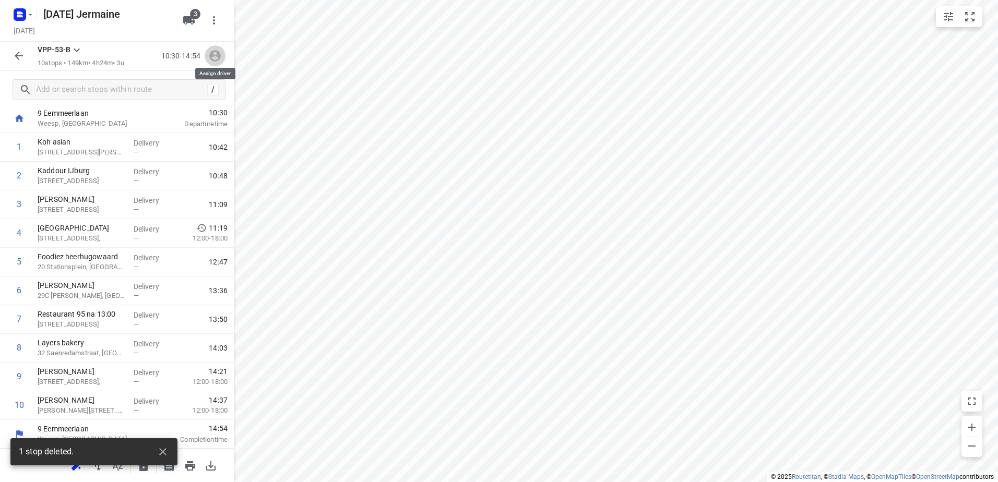
click at [217, 53] on icon "button" at bounding box center [214, 56] width 11 height 11
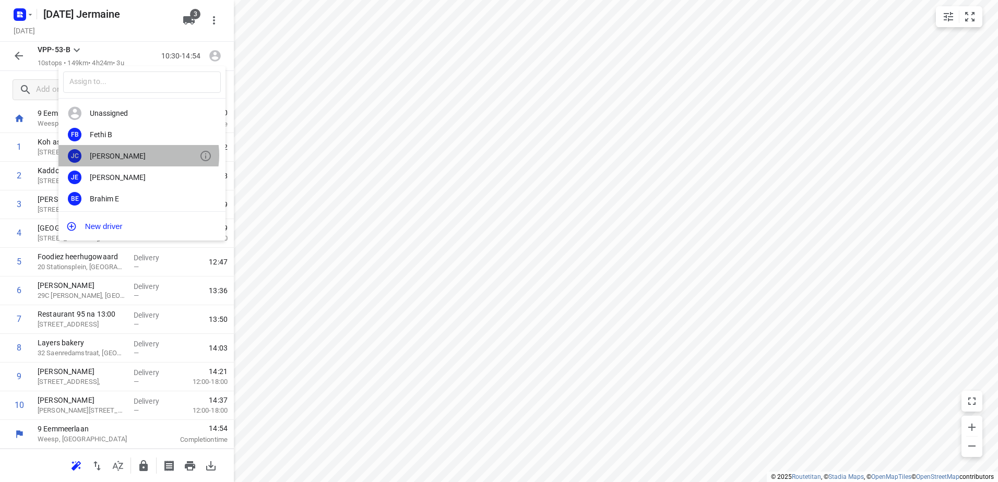
click at [135, 155] on div "[PERSON_NAME]" at bounding box center [145, 156] width 110 height 8
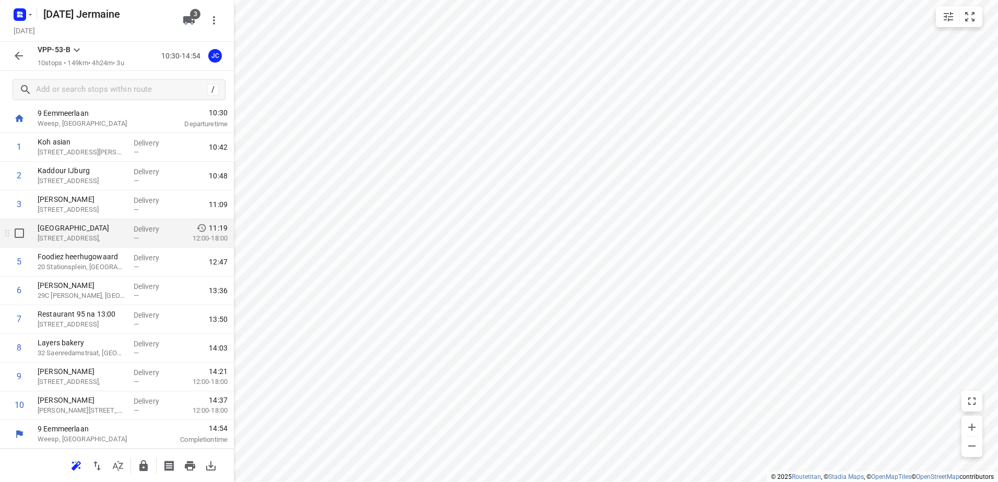
scroll to position [0, 0]
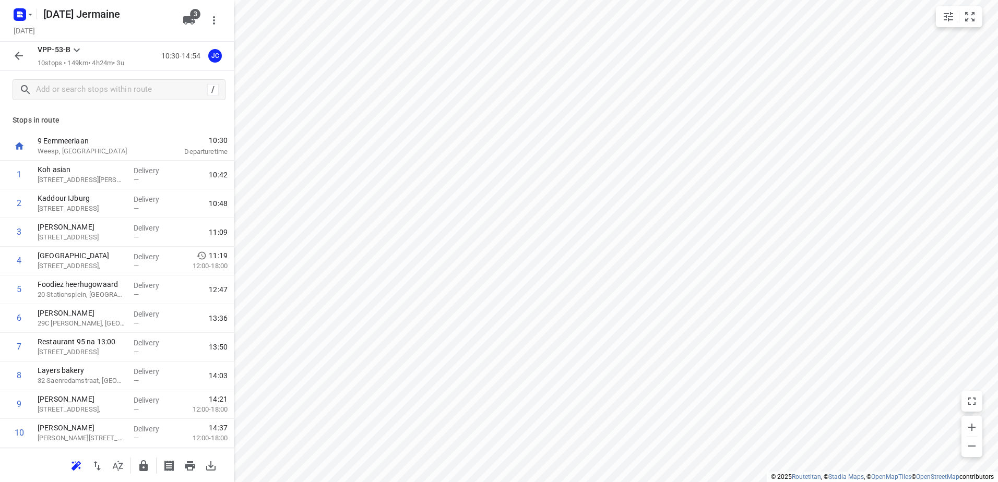
click at [16, 51] on icon "button" at bounding box center [19, 56] width 13 height 13
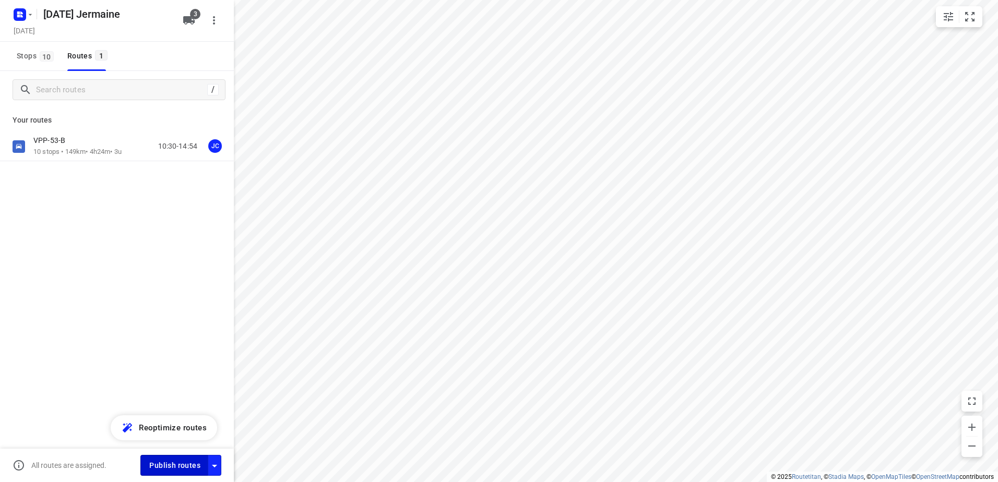
click at [182, 466] on span "Publish routes" at bounding box center [174, 465] width 51 height 13
